Goal: Information Seeking & Learning: Compare options

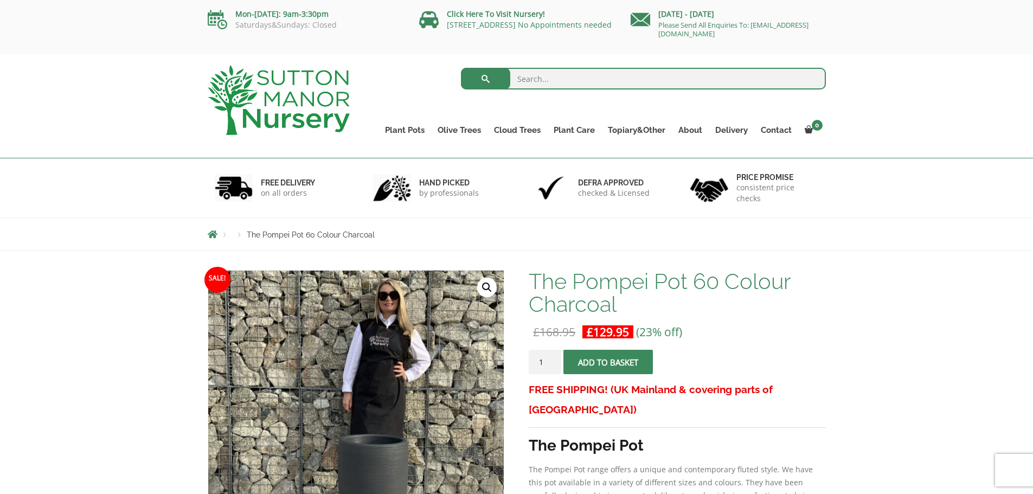
click at [536, 77] on input "search" at bounding box center [643, 79] width 365 height 22
type input "Black square planter"
click at [461, 68] on button "submit" at bounding box center [485, 79] width 49 height 22
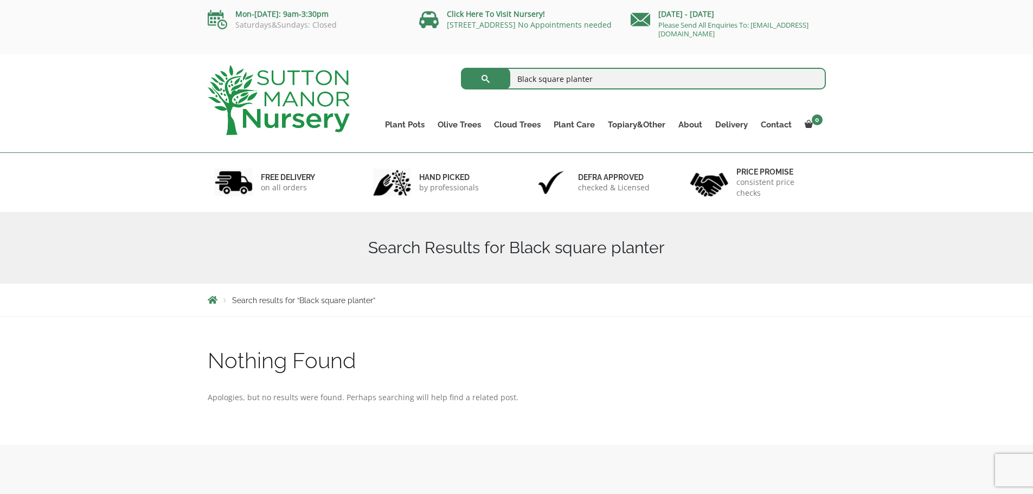
click at [603, 81] on input "Black square planter" at bounding box center [643, 79] width 365 height 22
type input "Black square pot"
click at [461, 68] on button "submit" at bounding box center [485, 79] width 49 height 22
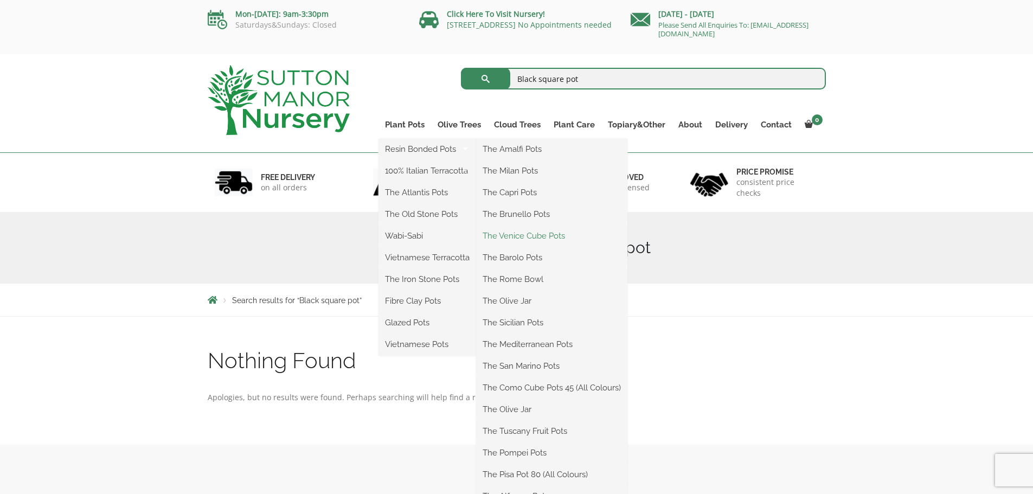
click at [510, 235] on link "The Venice Cube Pots" at bounding box center [551, 236] width 151 height 16
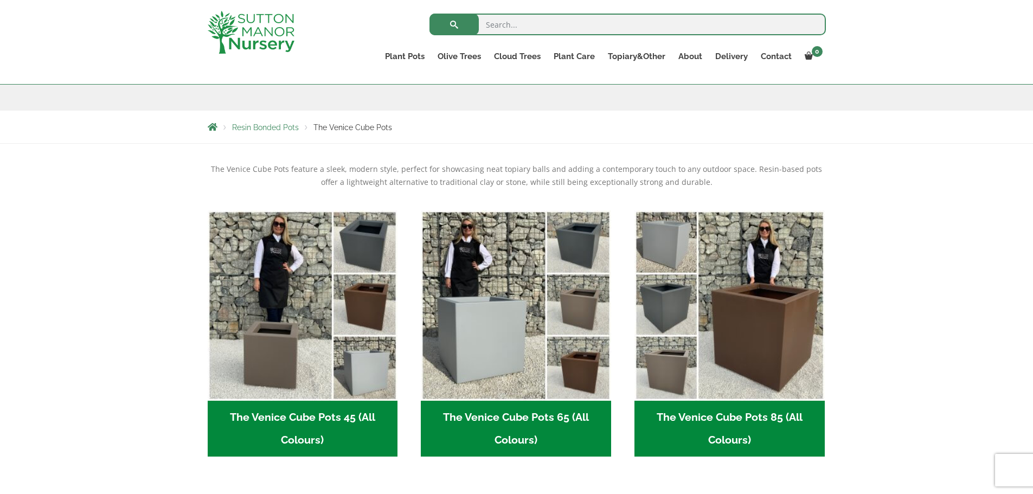
scroll to position [158, 0]
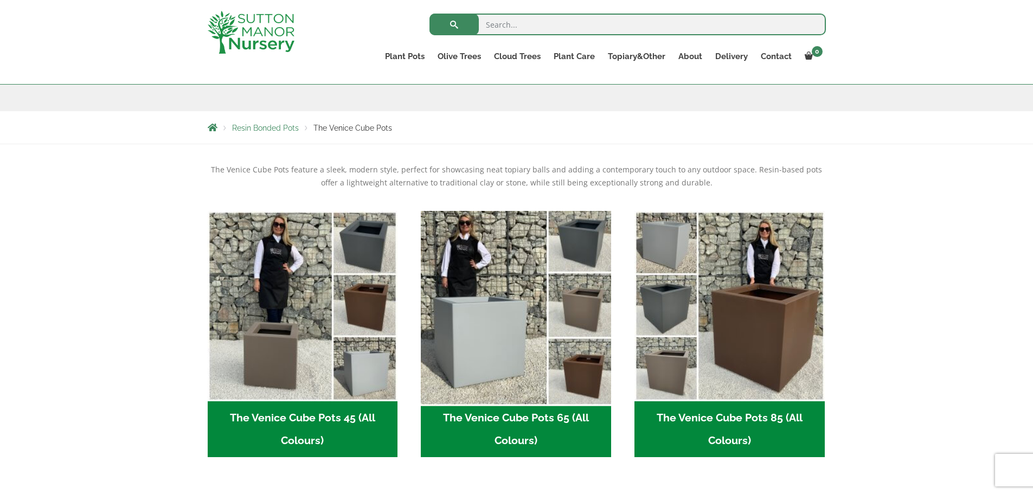
click at [584, 221] on img "Visit product category The Venice Cube Pots 65 (All Colours)" at bounding box center [516, 306] width 200 height 200
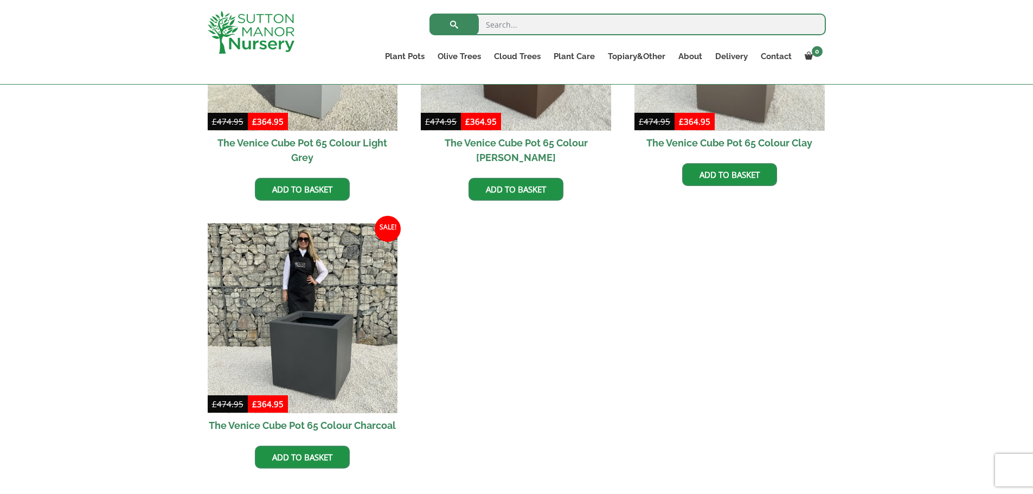
scroll to position [421, 0]
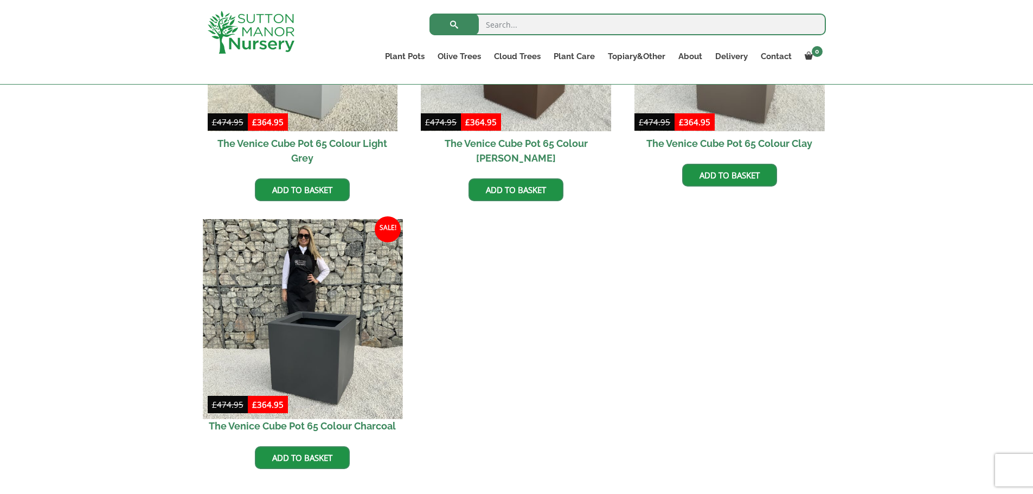
click at [301, 293] on img at bounding box center [303, 319] width 200 height 200
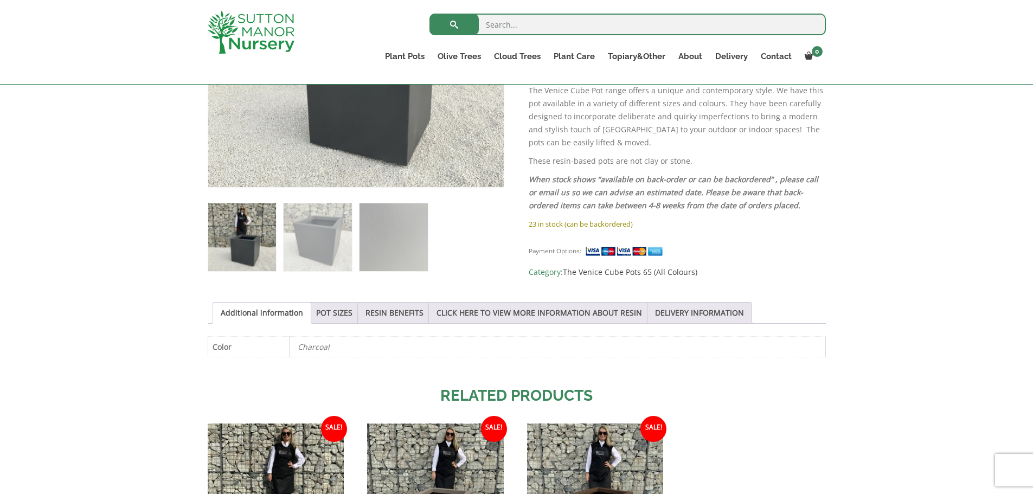
scroll to position [361, 0]
click at [331, 315] on link "POT SIZES" at bounding box center [334, 311] width 36 height 21
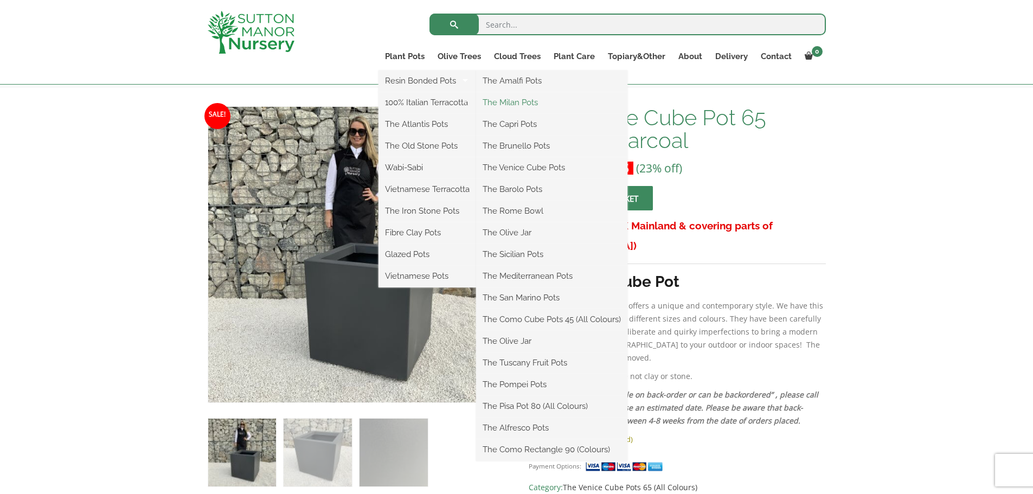
scroll to position [145, 0]
click at [512, 100] on link "The Milan Pots" at bounding box center [551, 102] width 151 height 16
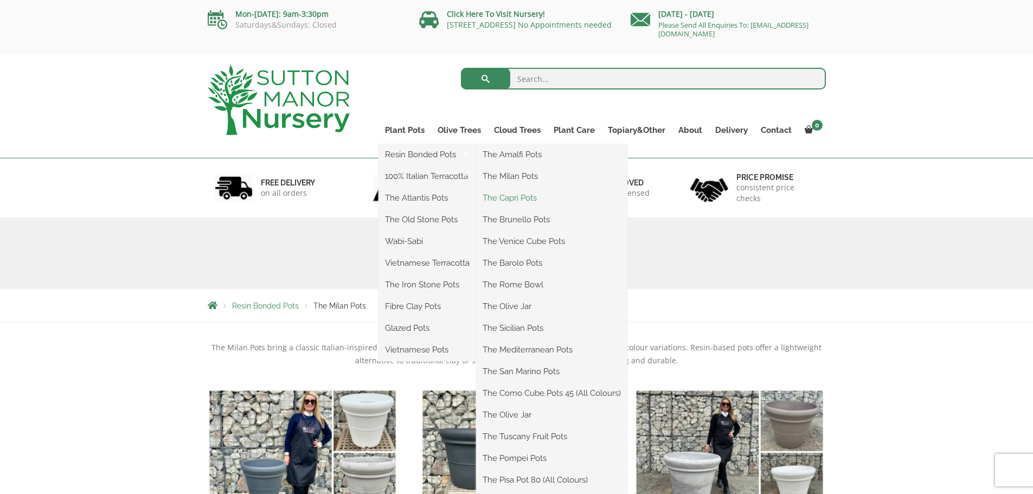
click at [510, 197] on link "The Capri Pots" at bounding box center [551, 198] width 151 height 16
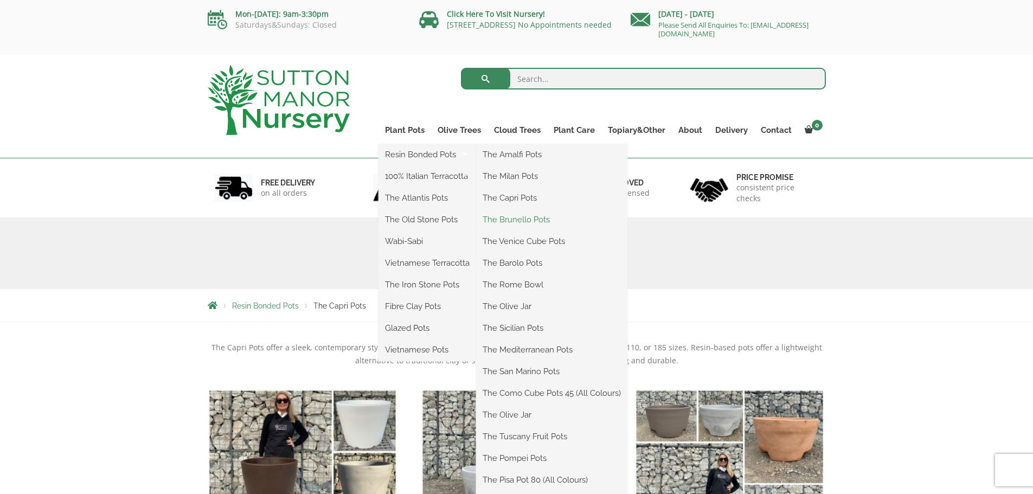
click at [526, 220] on link "The Brunello Pots" at bounding box center [551, 219] width 151 height 16
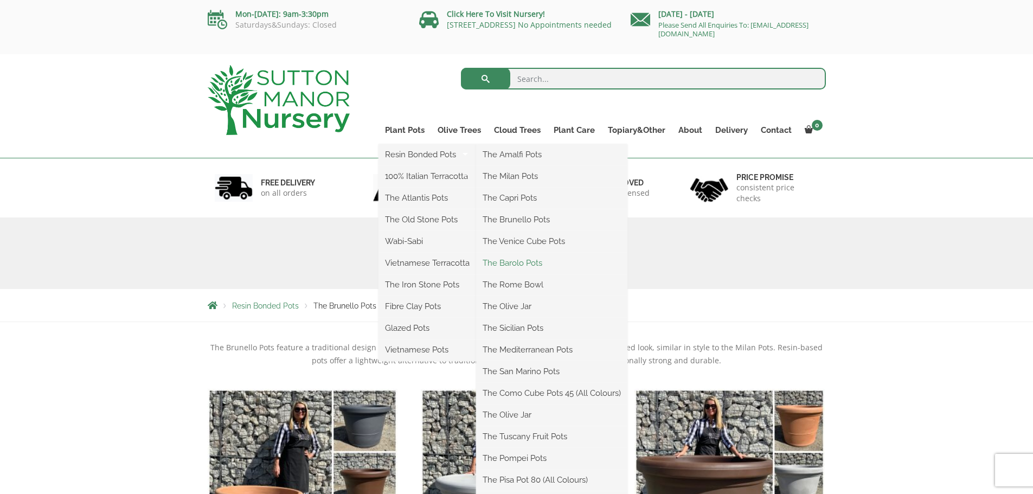
click at [520, 260] on link "The Barolo Pots" at bounding box center [551, 263] width 151 height 16
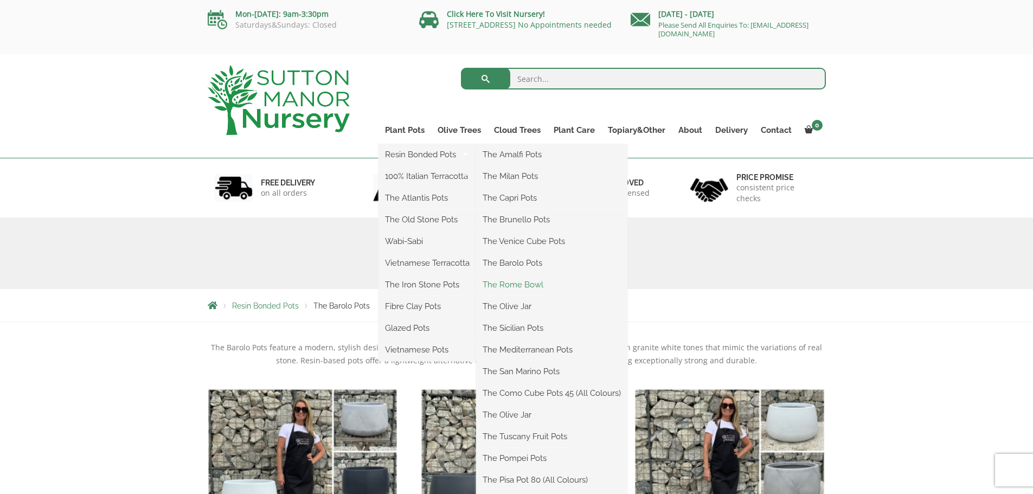
click at [520, 282] on link "The Rome Bowl" at bounding box center [551, 284] width 151 height 16
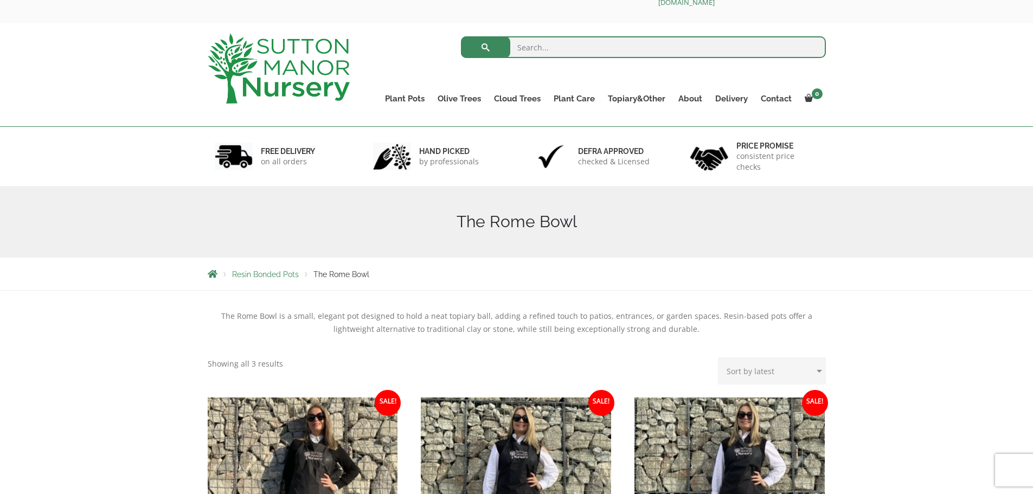
scroll to position [27, 0]
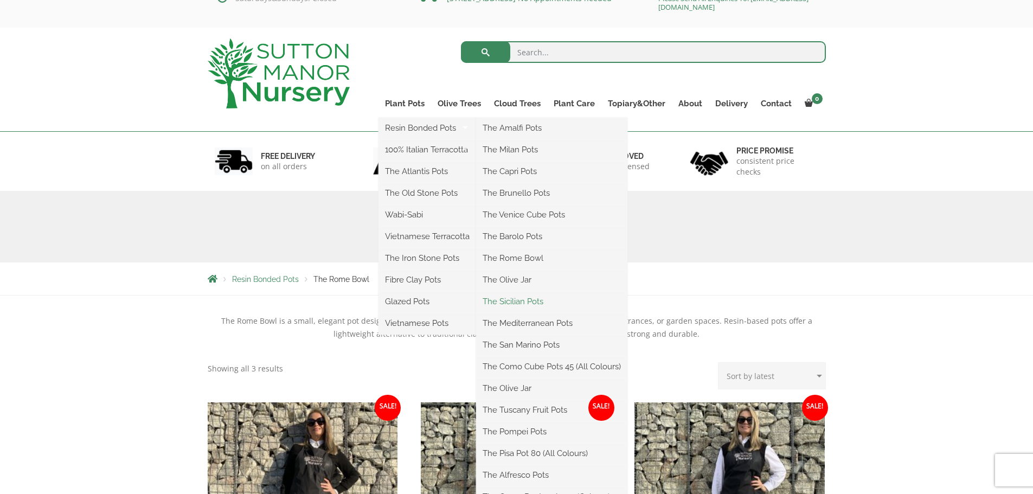
click at [511, 302] on link "The Sicilian Pots" at bounding box center [551, 301] width 151 height 16
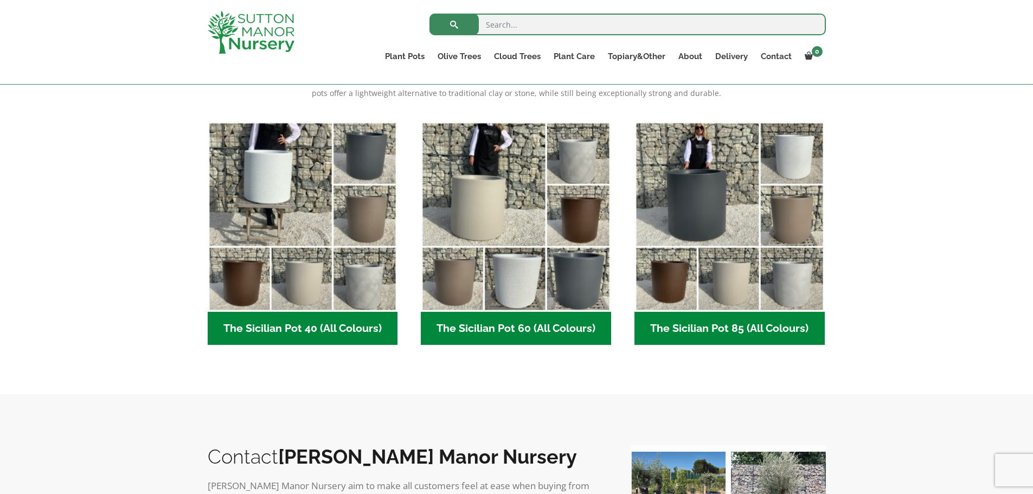
scroll to position [227, 0]
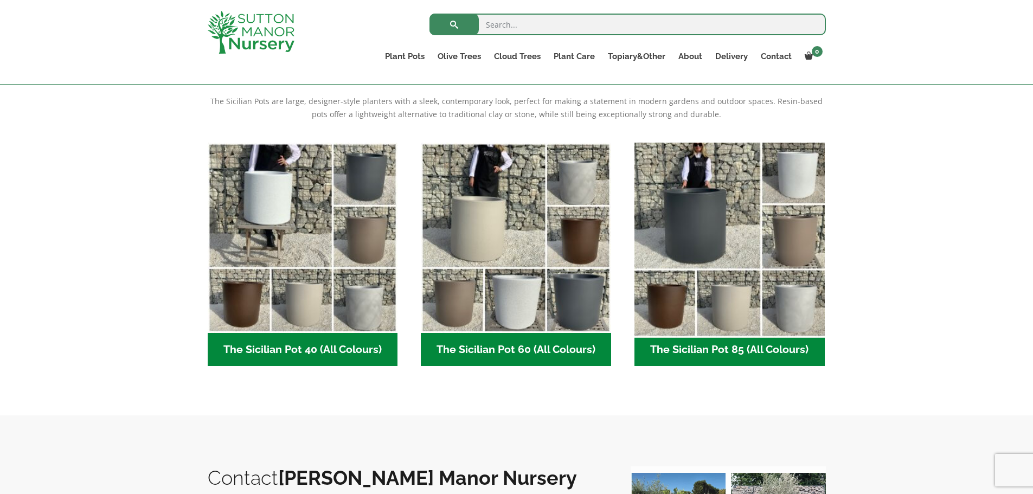
click at [711, 197] on img "Visit product category The Sicilian Pot 85 (All Colours)" at bounding box center [729, 238] width 200 height 200
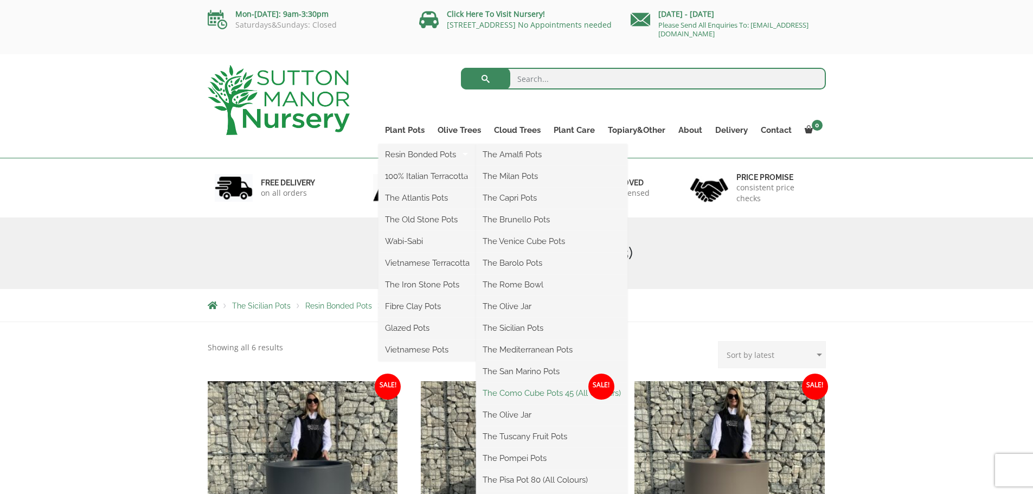
click at [519, 396] on link "The Como Cube Pots 45 (All Colours)" at bounding box center [551, 393] width 151 height 16
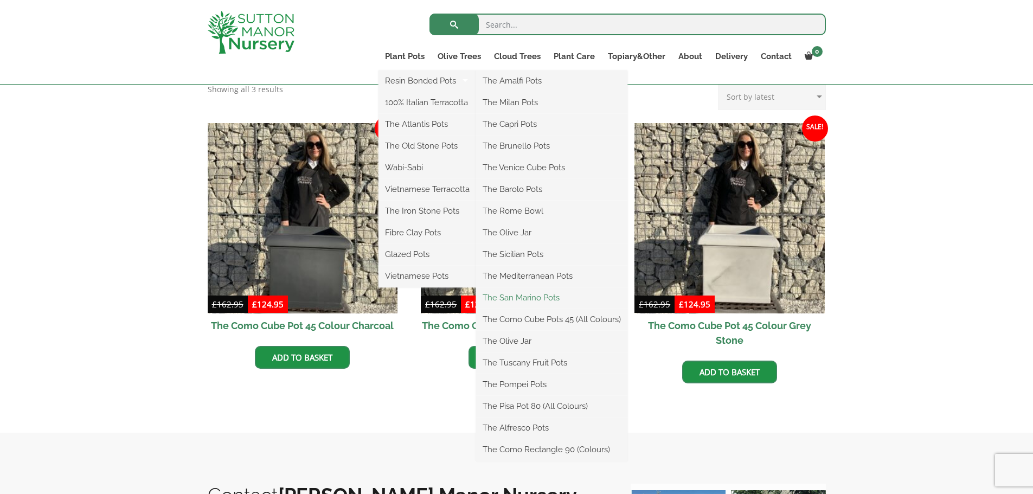
scroll to position [287, 0]
click at [517, 445] on link "The Como Rectangle 90 (Colours)" at bounding box center [551, 449] width 151 height 16
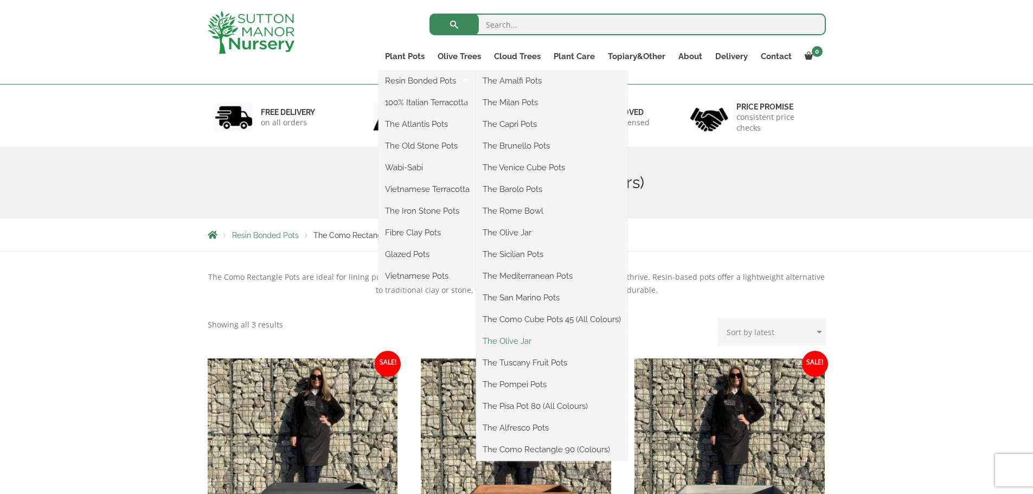
scroll to position [60, 0]
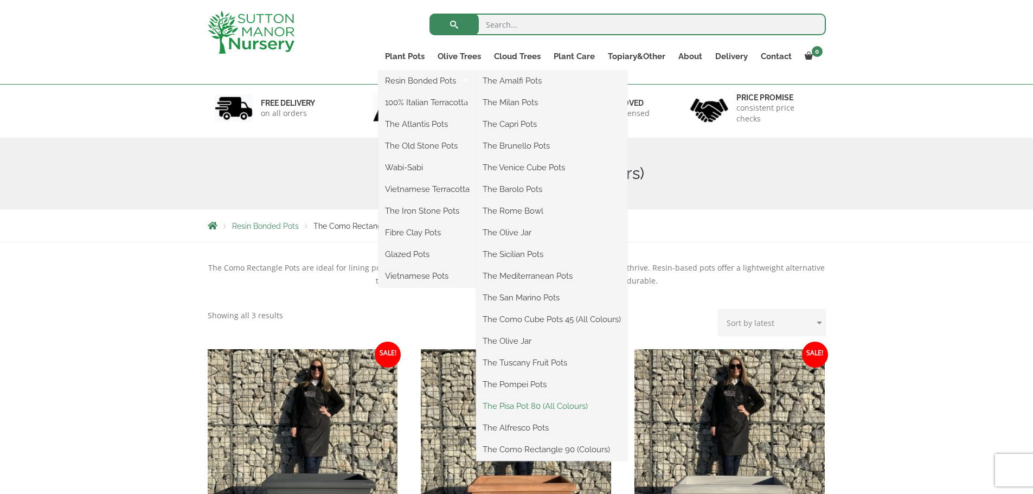
click at [525, 403] on link "The Pisa Pot 80 (All Colours)" at bounding box center [551, 406] width 151 height 16
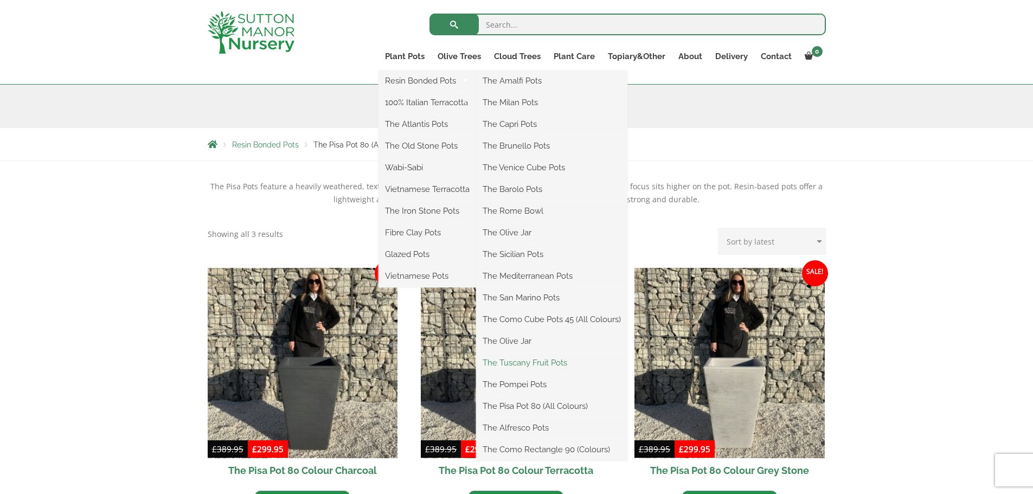
scroll to position [142, 0]
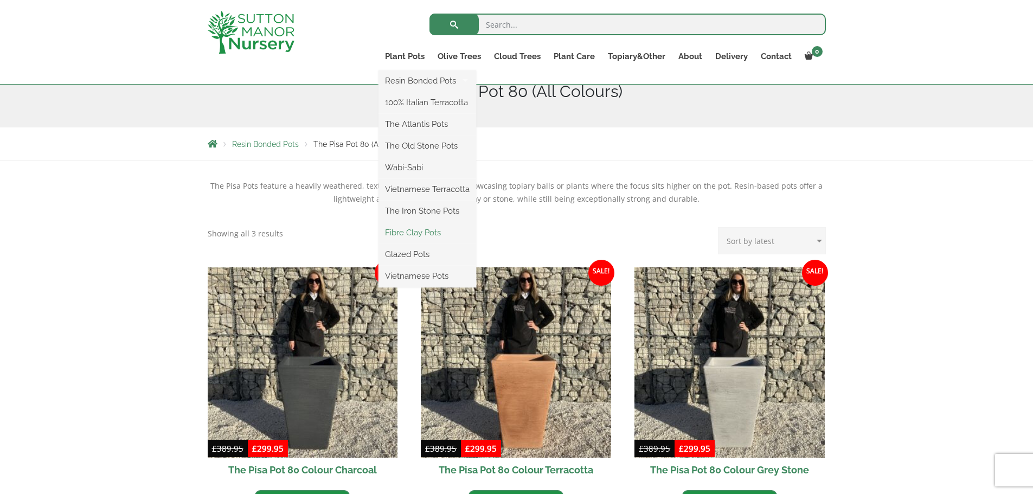
click at [415, 233] on link "Fibre Clay Pots" at bounding box center [427, 232] width 98 height 16
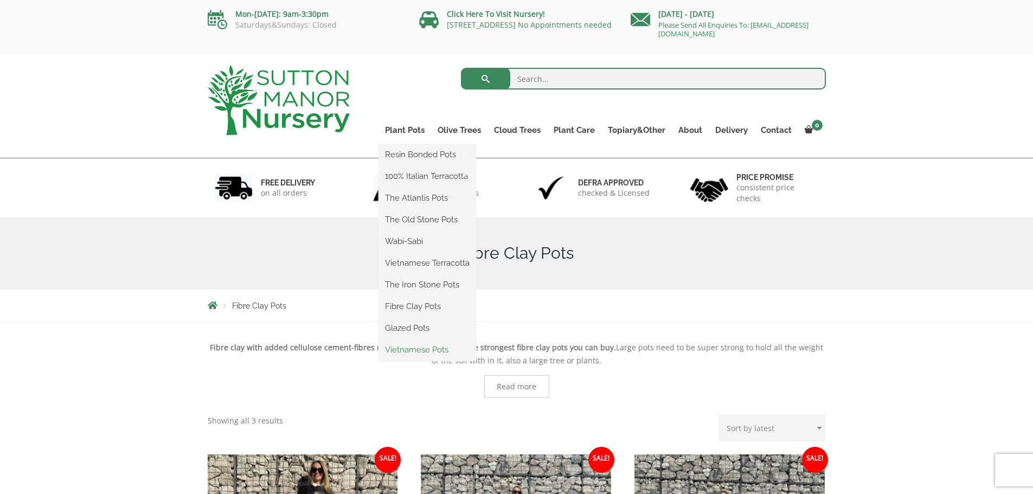
click at [406, 355] on link "Vietnamese Pots" at bounding box center [427, 350] width 98 height 16
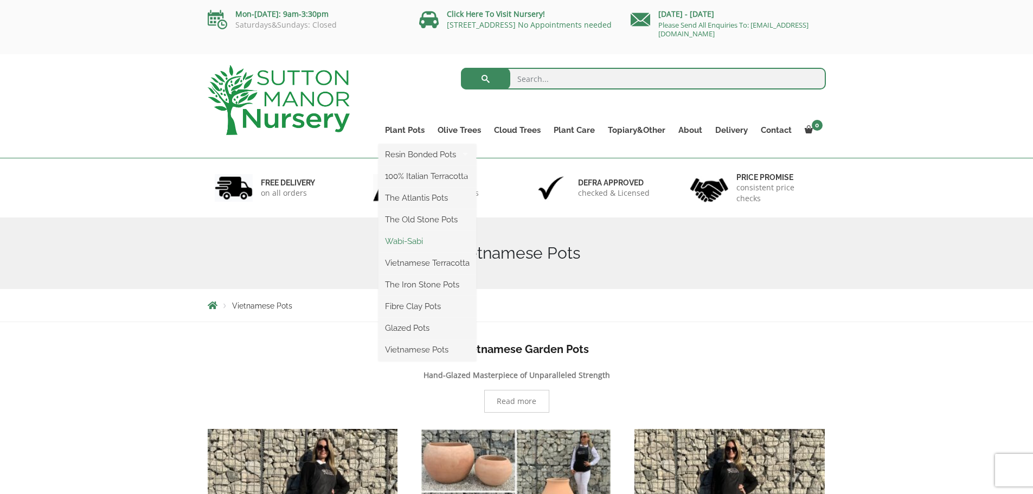
click at [421, 237] on link "Wabi-Sabi" at bounding box center [427, 241] width 98 height 16
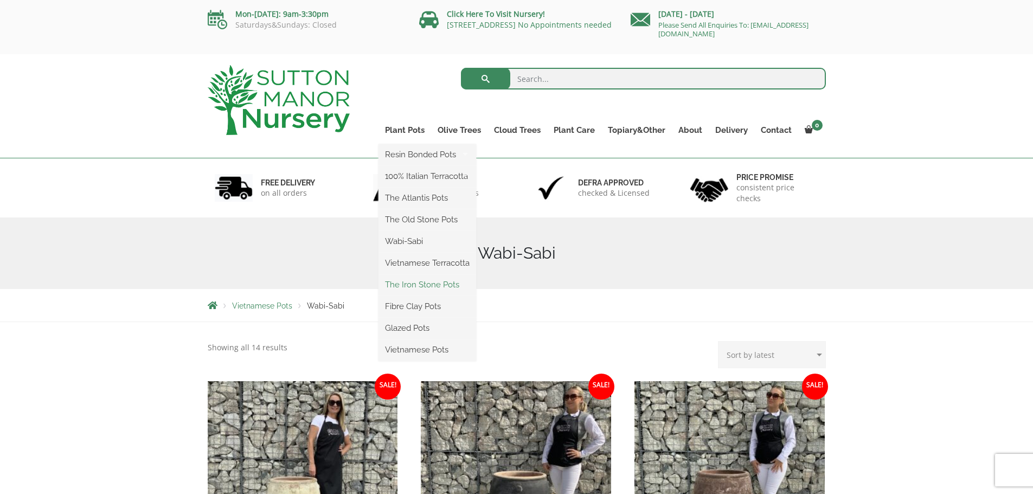
click at [423, 279] on link "The Iron Stone Pots" at bounding box center [427, 284] width 98 height 16
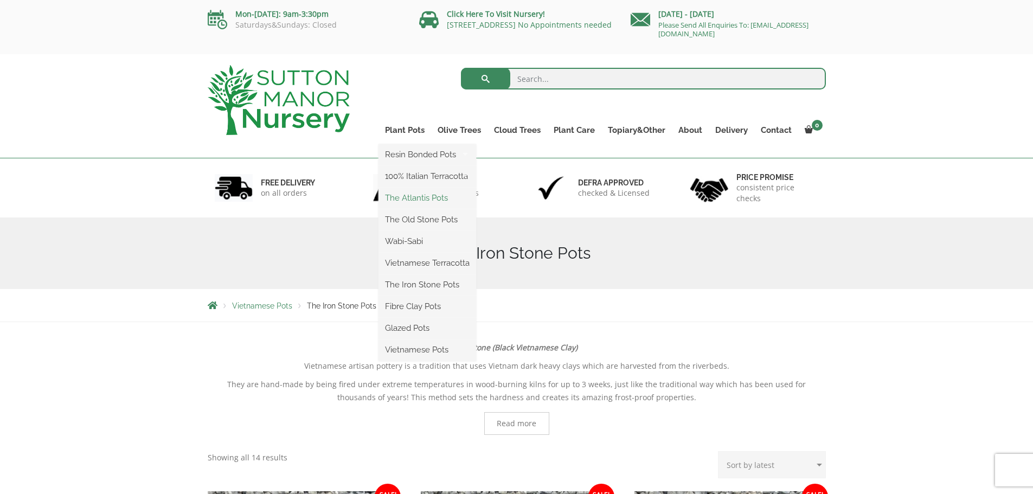
click at [423, 196] on link "The Atlantis Pots" at bounding box center [427, 198] width 98 height 16
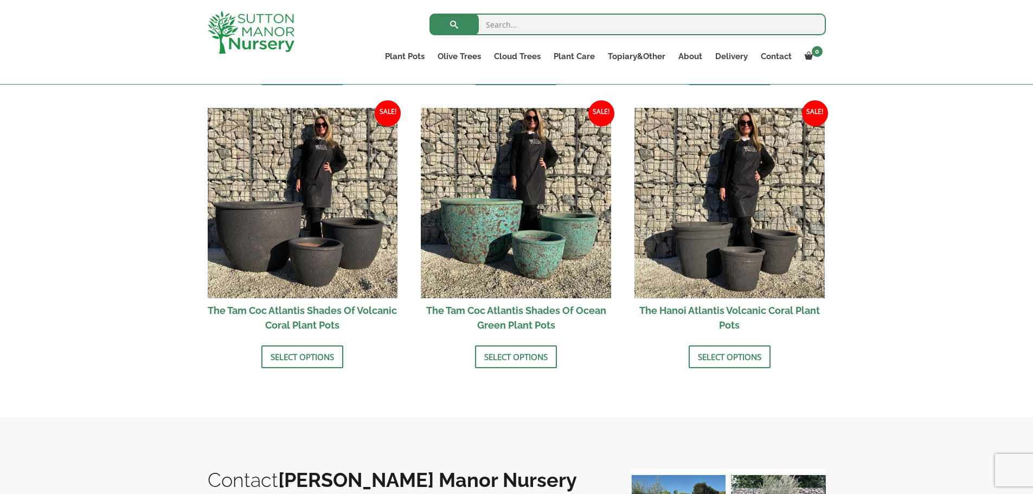
scroll to position [911, 0]
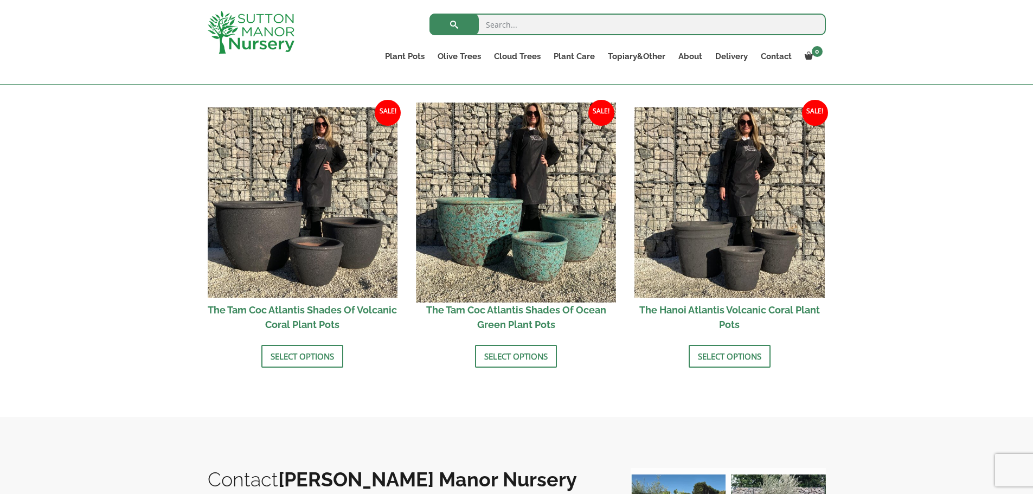
drag, startPoint x: 0, startPoint y: 0, endPoint x: 423, endPoint y: 196, distance: 466.5
click at [423, 196] on img at bounding box center [516, 202] width 200 height 200
